Goal: Task Accomplishment & Management: Complete application form

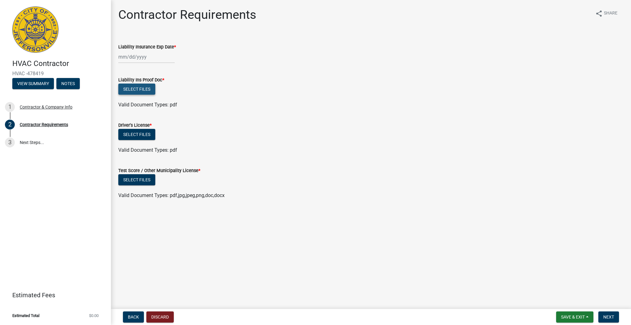
click at [143, 83] on button "Select files" at bounding box center [136, 88] width 37 height 11
drag, startPoint x: 118, startPoint y: 76, endPoint x: 153, endPoint y: 76, distance: 34.8
click at [153, 76] on div "Liability Ins Proof Doc *" at bounding box center [370, 79] width 505 height 7
drag, startPoint x: 161, startPoint y: 79, endPoint x: 116, endPoint y: 82, distance: 45.3
click at [116, 82] on div "Liability Ins Proof Doc * Select files Valid Document Types: pdf" at bounding box center [371, 89] width 514 height 40
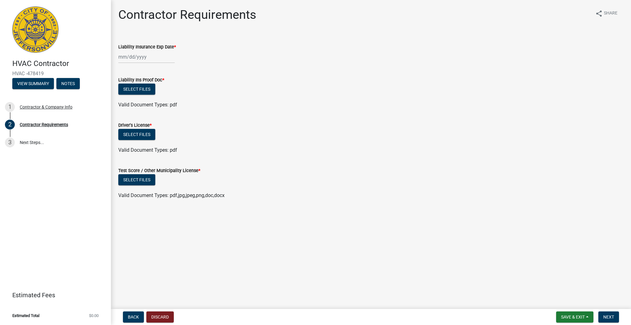
copy label "Liability Ins Proof Doc"
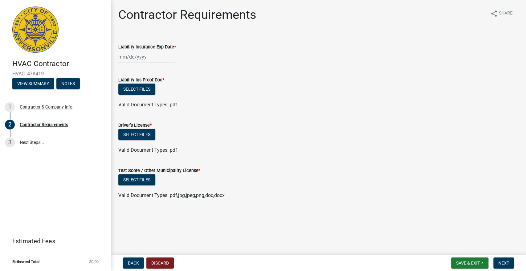
click at [180, 75] on form "Liability Ins Proof Doc * Select files Valid Document Types: pdf" at bounding box center [318, 89] width 400 height 40
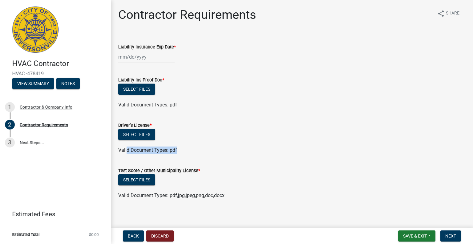
drag, startPoint x: 137, startPoint y: 151, endPoint x: 184, endPoint y: 154, distance: 47.5
click at [184, 154] on wm-data-entity-input "Driver's License * Select files Valid Document Types: pdf" at bounding box center [291, 136] width 347 height 45
click at [188, 154] on wm-data-entity-input "Driver's License * Select files Valid Document Types: pdf" at bounding box center [291, 136] width 347 height 45
drag, startPoint x: 117, startPoint y: 79, endPoint x: 163, endPoint y: 81, distance: 45.7
click at [163, 81] on div "Liability Ins Proof Doc * Select files Valid Document Types: pdf" at bounding box center [292, 89] width 357 height 40
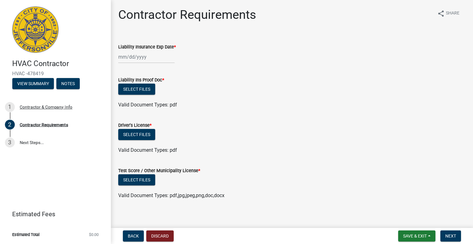
copy label "Liability Ins Proof Doc"
click at [168, 54] on div at bounding box center [146, 57] width 56 height 13
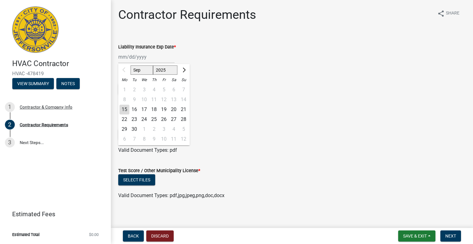
click at [317, 91] on div "Select files" at bounding box center [291, 89] width 347 height 13
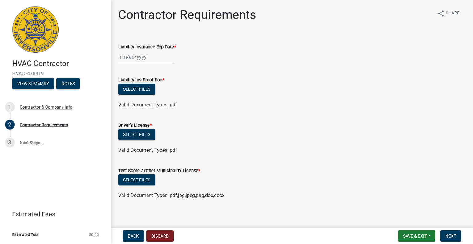
drag, startPoint x: 118, startPoint y: 80, endPoint x: 161, endPoint y: 80, distance: 43.1
click at [161, 80] on label "Liability Ins Proof Doc *" at bounding box center [141, 80] width 46 height 4
copy label "Liability Ins Proof Doc"
click at [206, 78] on div "Liability Ins Proof Doc *" at bounding box center [291, 79] width 347 height 7
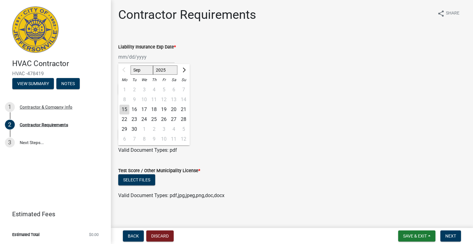
click at [133, 55] on input "Liability Insurance Exp Date *" at bounding box center [146, 57] width 56 height 13
click at [262, 63] on div "Sep Oct Nov [DATE] 2026 2027 2028 2029 2030 2031 2032 2033 2034 2035 2036 2037 …" at bounding box center [291, 57] width 347 height 13
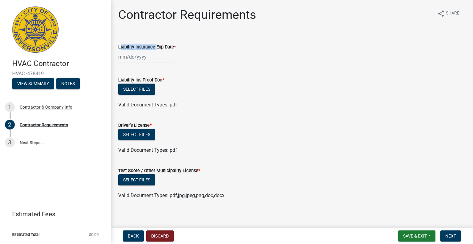
drag, startPoint x: 117, startPoint y: 46, endPoint x: 153, endPoint y: 46, distance: 36.4
click at [153, 46] on div "Liability Insurance Exp Date *" at bounding box center [292, 48] width 357 height 29
copy label "Liability Insurance"
click at [450, 234] on span "Next" at bounding box center [450, 235] width 11 height 5
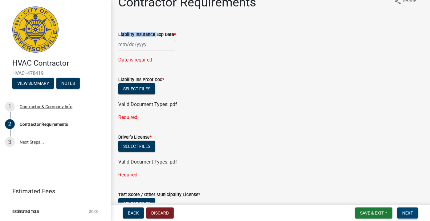
scroll to position [3, 0]
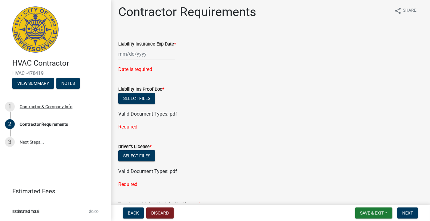
click at [193, 151] on div "Select files" at bounding box center [270, 157] width 304 height 13
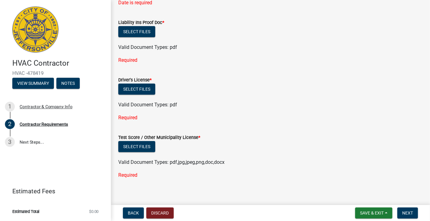
scroll to position [75, 0]
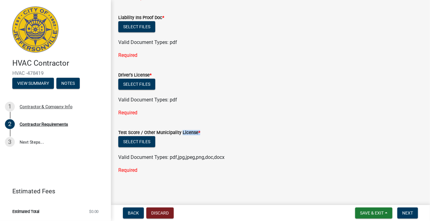
drag, startPoint x: 168, startPoint y: 136, endPoint x: 187, endPoint y: 134, distance: 19.8
click at [180, 134] on div "Test Score / Other Municipality License *" at bounding box center [270, 132] width 304 height 7
click at [193, 134] on label "Test Score / Other Municipality License *" at bounding box center [159, 133] width 82 height 4
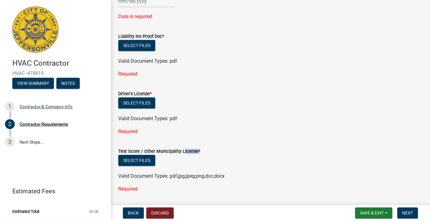
scroll to position [0, 0]
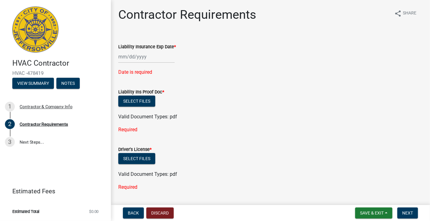
click at [127, 90] on label "Liability Ins Proof Doc *" at bounding box center [141, 92] width 46 height 4
drag, startPoint x: 118, startPoint y: 91, endPoint x: 133, endPoint y: 92, distance: 14.8
click at [133, 92] on label "Liability Ins Proof Doc *" at bounding box center [141, 92] width 46 height 4
copy label "Liability"
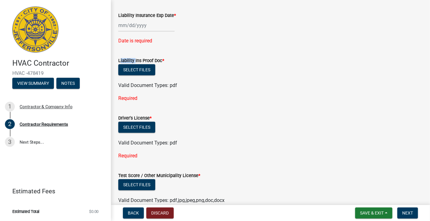
scroll to position [56, 0]
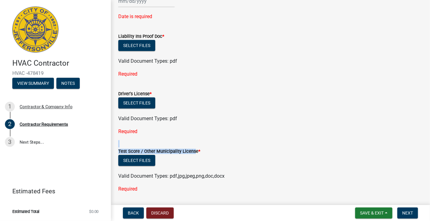
drag, startPoint x: 190, startPoint y: 152, endPoint x: 167, endPoint y: 145, distance: 24.4
click at [167, 145] on form "Test Score / Other Municipality License * Select files Valid Document Types: pd…" at bounding box center [270, 160] width 304 height 40
click at [195, 150] on label "Test Score / Other Municipality License *" at bounding box center [159, 152] width 82 height 4
drag, startPoint x: 145, startPoint y: 151, endPoint x: 197, endPoint y: 152, distance: 51.8
click at [197, 152] on label "Test Score / Other Municipality License *" at bounding box center [159, 152] width 82 height 4
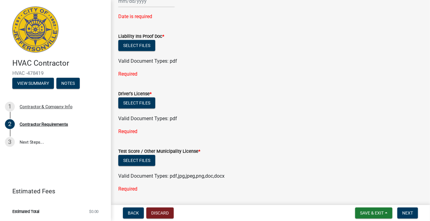
copy label "Other Municipality License"
